Goal: Task Accomplishment & Management: Manage account settings

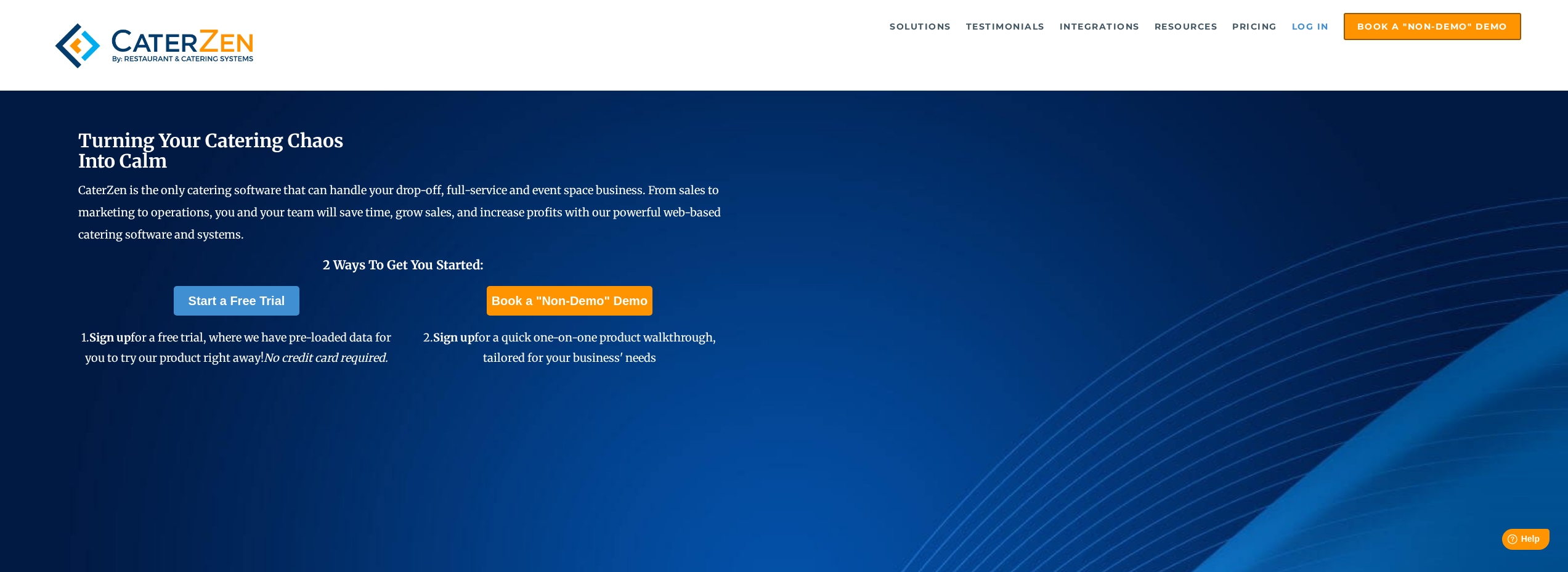
click at [1313, 29] on link "Log in" at bounding box center [1310, 26] width 50 height 24
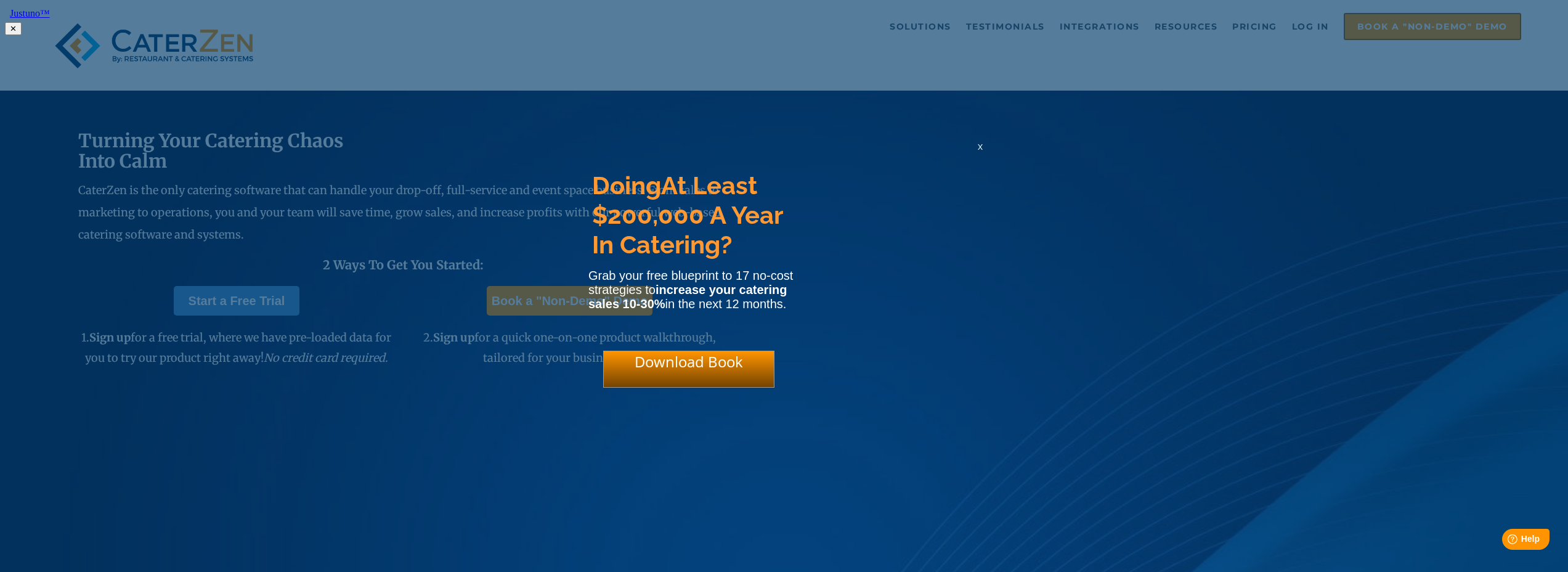
click at [982, 152] on span "x" at bounding box center [980, 147] width 5 height 12
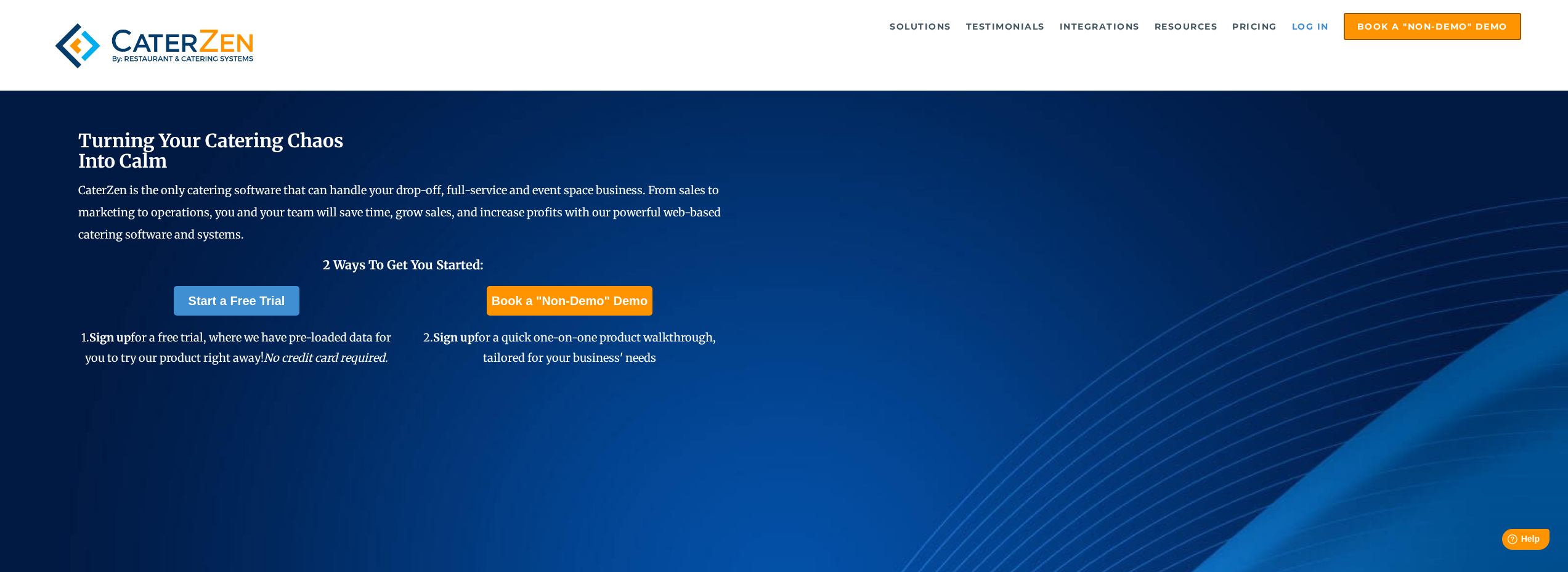
click at [1312, 26] on link "Log in" at bounding box center [1310, 26] width 50 height 24
click at [1319, 26] on link "Log in" at bounding box center [1310, 26] width 50 height 24
click at [1302, 29] on link "Log in" at bounding box center [1310, 26] width 50 height 24
click at [1315, 25] on link "Log in" at bounding box center [1310, 26] width 50 height 24
click at [1313, 23] on link "Log in" at bounding box center [1310, 26] width 50 height 24
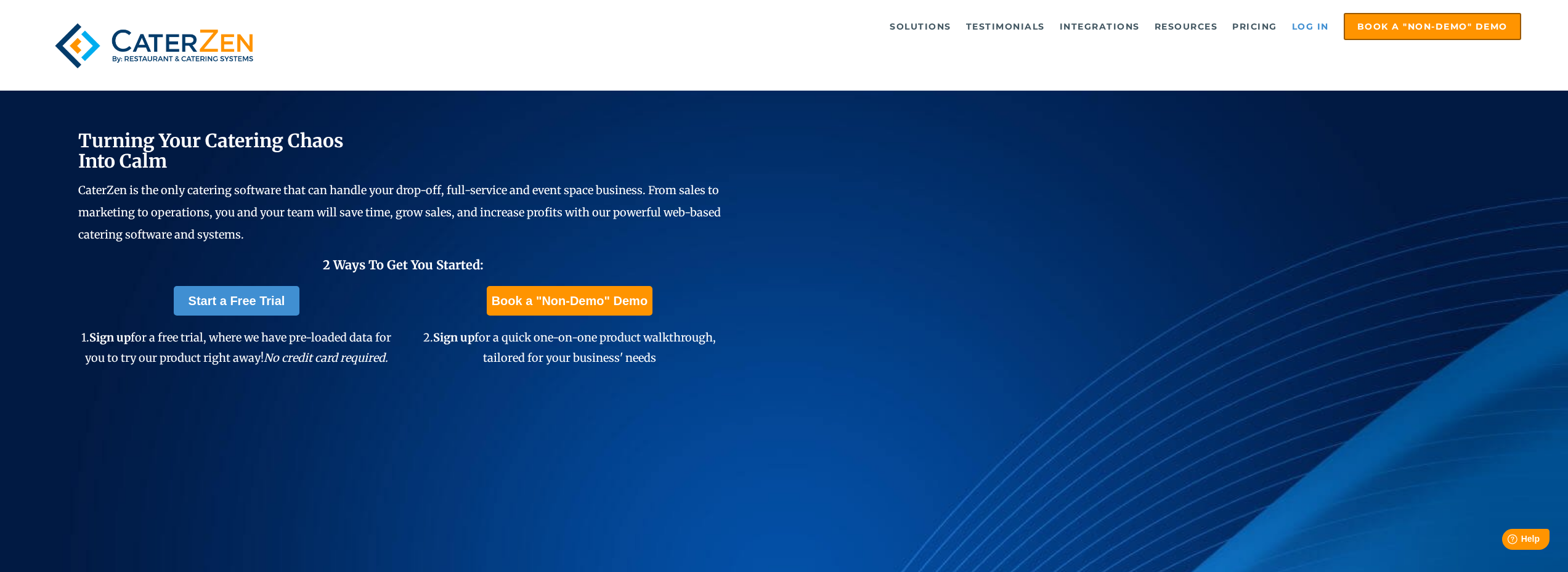
click at [1299, 24] on link "Log in" at bounding box center [1310, 26] width 50 height 24
click at [1320, 19] on link "Log in" at bounding box center [1310, 26] width 50 height 24
click at [1323, 25] on link "Log in" at bounding box center [1310, 26] width 50 height 24
